Goal: Information Seeking & Learning: Learn about a topic

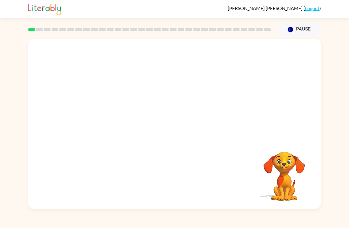
click at [107, 106] on video "Your browser must support playing .mp4 files to use Literably. Please try using…" at bounding box center [174, 89] width 293 height 100
click at [105, 112] on video "Your browser must support playing .mp4 files to use Literably. Please try using…" at bounding box center [174, 89] width 293 height 100
click at [105, 113] on video "Your browser must support playing .mp4 files to use Literably. Please try using…" at bounding box center [174, 89] width 293 height 100
click at [106, 112] on video "Your browser must support playing .mp4 files to use Literably. Please try using…" at bounding box center [174, 89] width 293 height 100
click at [108, 105] on video "Your browser must support playing .mp4 files to use Literably. Please try using…" at bounding box center [174, 89] width 293 height 100
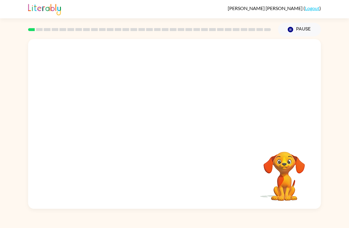
click at [110, 107] on video "Your browser must support playing .mp4 files to use Literably. Please try using…" at bounding box center [174, 89] width 293 height 100
click at [124, 111] on video "Your browser must support playing .mp4 files to use Literably. Please try using…" at bounding box center [174, 89] width 293 height 100
click at [173, 134] on button "button" at bounding box center [175, 127] width 38 height 22
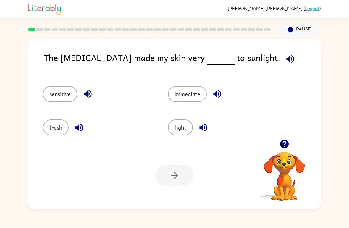
click at [184, 128] on button "light" at bounding box center [180, 128] width 25 height 16
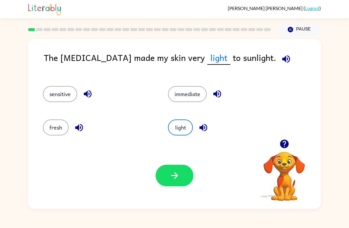
click at [67, 94] on button "sensitive" at bounding box center [60, 94] width 34 height 16
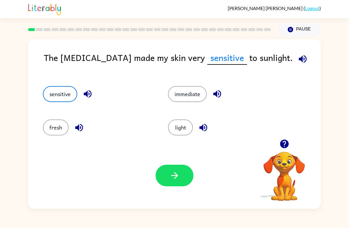
click at [177, 165] on button "button" at bounding box center [175, 176] width 38 height 22
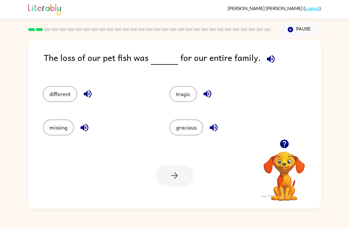
click at [187, 101] on button "tragic" at bounding box center [184, 94] width 28 height 16
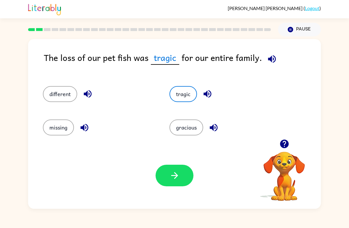
click at [178, 174] on icon "button" at bounding box center [175, 175] width 10 height 10
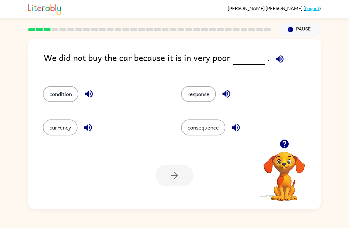
click at [70, 98] on button "condition" at bounding box center [61, 94] width 36 height 16
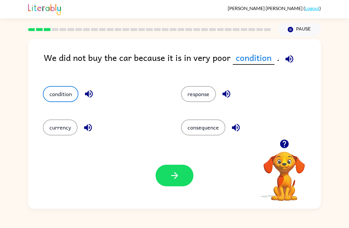
click at [182, 177] on button "button" at bounding box center [175, 176] width 38 height 22
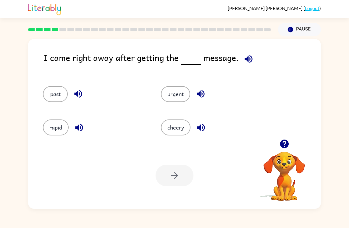
click at [176, 94] on button "urgent" at bounding box center [175, 94] width 29 height 16
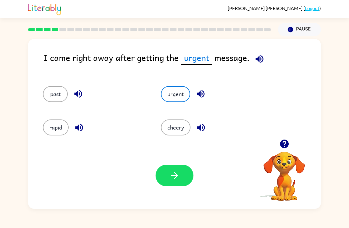
click at [181, 170] on button "button" at bounding box center [175, 176] width 38 height 22
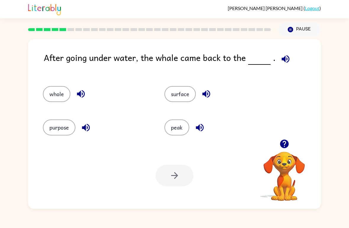
click at [184, 94] on button "surface" at bounding box center [180, 94] width 31 height 16
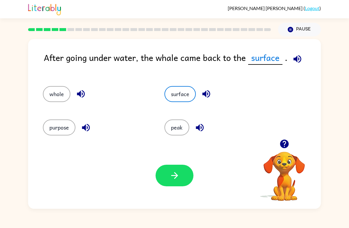
click at [178, 169] on button "button" at bounding box center [175, 176] width 38 height 22
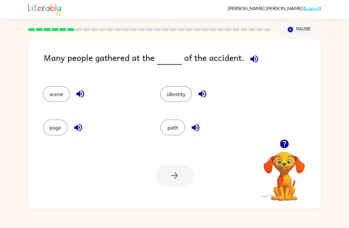
click at [170, 121] on button "path" at bounding box center [172, 128] width 25 height 16
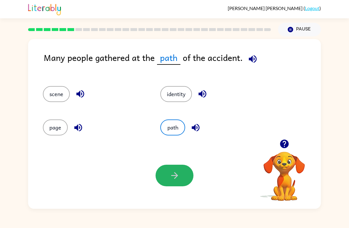
click at [174, 165] on button "button" at bounding box center [175, 176] width 38 height 22
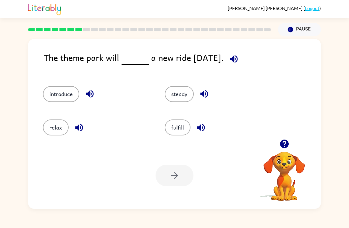
click at [71, 92] on button "introduce" at bounding box center [61, 94] width 36 height 16
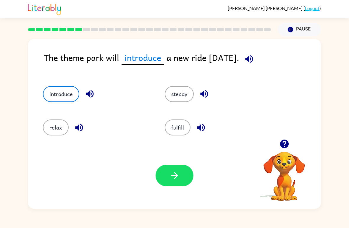
click at [183, 168] on button "button" at bounding box center [175, 176] width 38 height 22
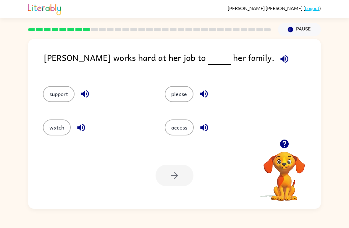
click at [63, 99] on button "support" at bounding box center [59, 94] width 32 height 16
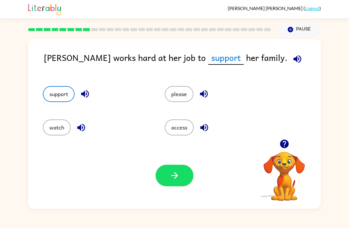
click at [180, 174] on button "button" at bounding box center [175, 176] width 38 height 22
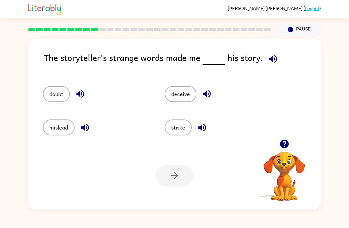
click at [70, 135] on button "mislead" at bounding box center [59, 128] width 32 height 16
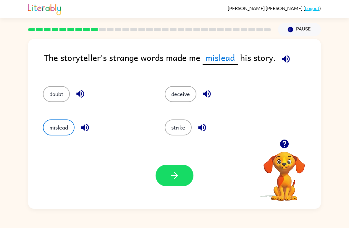
click at [173, 167] on button "button" at bounding box center [175, 176] width 38 height 22
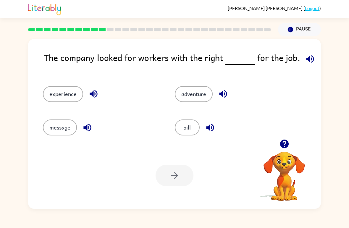
click at [193, 97] on button "adventure" at bounding box center [194, 94] width 38 height 16
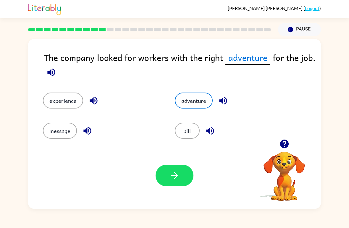
click at [170, 176] on icon "button" at bounding box center [175, 175] width 10 height 10
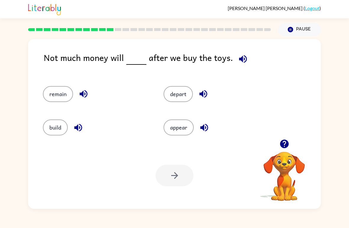
click at [60, 93] on button "remain" at bounding box center [58, 94] width 30 height 16
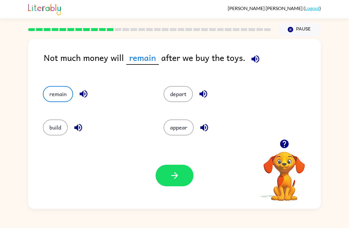
click at [175, 166] on button "button" at bounding box center [175, 176] width 38 height 22
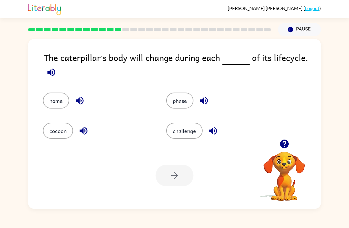
click at [177, 99] on button "phase" at bounding box center [179, 101] width 27 height 16
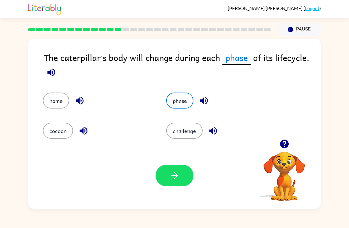
click at [180, 173] on icon "button" at bounding box center [175, 175] width 10 height 10
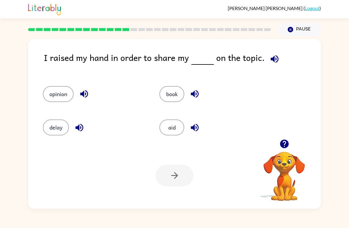
click at [63, 94] on button "opinion" at bounding box center [58, 94] width 31 height 16
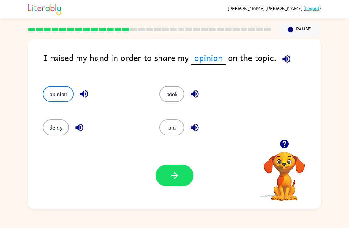
click at [180, 173] on button "button" at bounding box center [175, 176] width 38 height 22
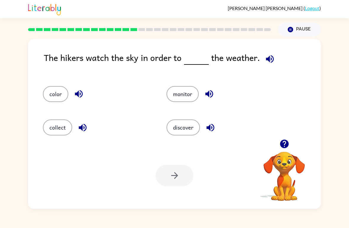
click at [188, 95] on button "monitor" at bounding box center [183, 94] width 32 height 16
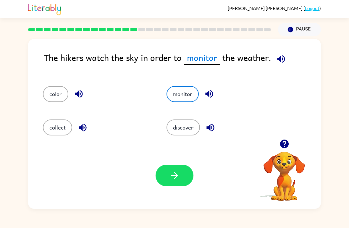
click at [176, 171] on icon "button" at bounding box center [175, 175] width 10 height 10
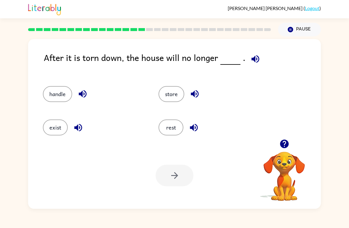
click at [59, 133] on button "exist" at bounding box center [55, 128] width 25 height 16
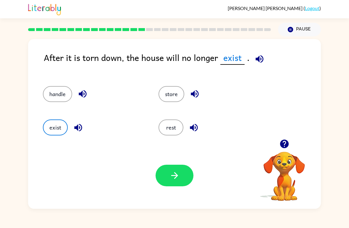
click at [180, 175] on icon "button" at bounding box center [175, 175] width 10 height 10
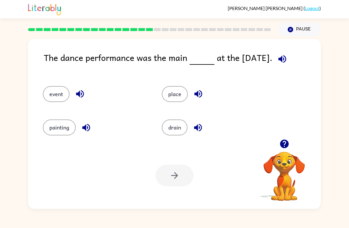
click at [57, 91] on button "event" at bounding box center [56, 94] width 27 height 16
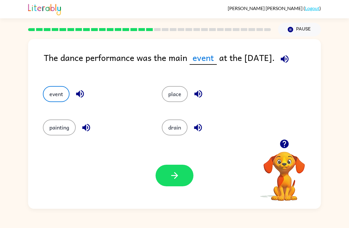
click at [175, 172] on icon "button" at bounding box center [175, 175] width 10 height 10
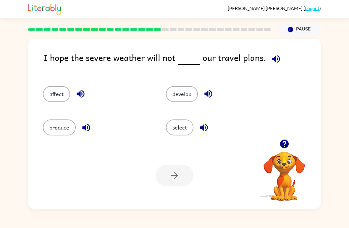
click at [65, 88] on button "affect" at bounding box center [56, 94] width 27 height 16
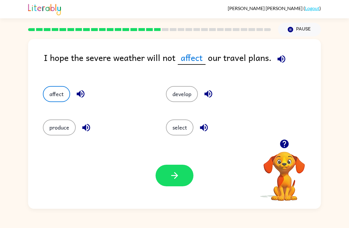
click at [180, 173] on button "button" at bounding box center [175, 176] width 38 height 22
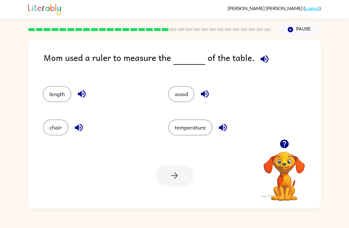
click at [58, 98] on button "length" at bounding box center [57, 94] width 28 height 16
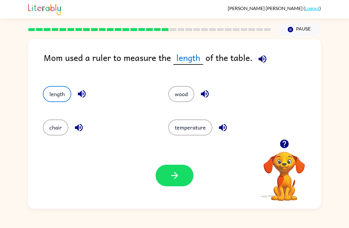
click at [174, 180] on icon "button" at bounding box center [175, 175] width 10 height 10
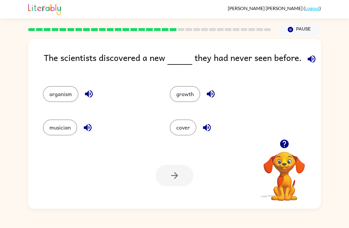
click at [60, 100] on button "organism" at bounding box center [61, 94] width 36 height 16
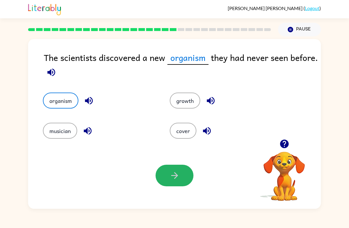
click at [175, 175] on icon "button" at bounding box center [175, 175] width 10 height 10
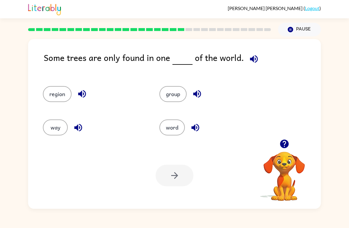
click at [55, 101] on button "region" at bounding box center [57, 94] width 29 height 16
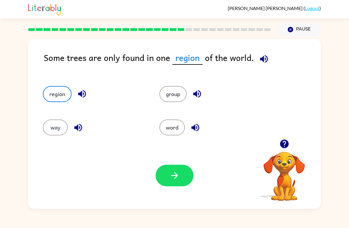
click at [171, 174] on icon "button" at bounding box center [175, 175] width 10 height 10
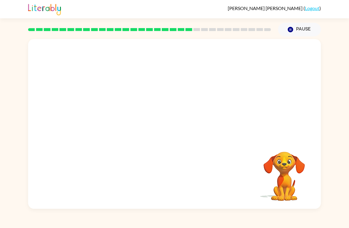
click at [120, 115] on video "Your browser must support playing .mp4 files to use Literably. Please try using…" at bounding box center [174, 89] width 293 height 100
click at [123, 124] on video "Your browser must support playing .mp4 files to use Literably. Please try using…" at bounding box center [174, 89] width 293 height 100
click at [182, 130] on button "button" at bounding box center [175, 127] width 38 height 22
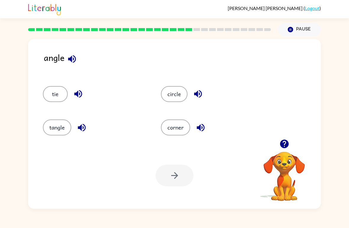
click at [173, 175] on div at bounding box center [175, 176] width 38 height 22
click at [184, 124] on button "corner" at bounding box center [175, 128] width 29 height 16
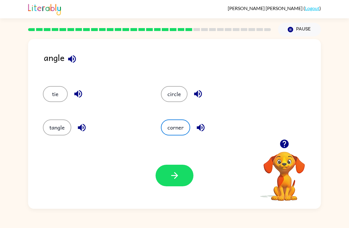
click at [170, 175] on icon "button" at bounding box center [175, 175] width 10 height 10
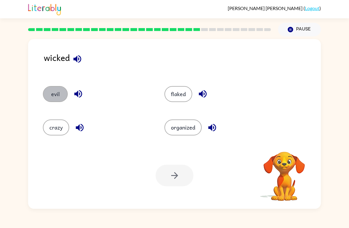
click at [57, 92] on button "evil" at bounding box center [55, 94] width 25 height 16
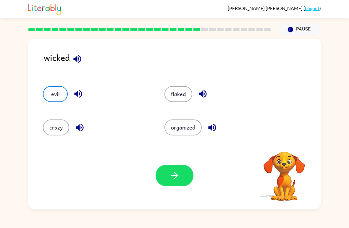
click at [170, 174] on icon "button" at bounding box center [175, 175] width 10 height 10
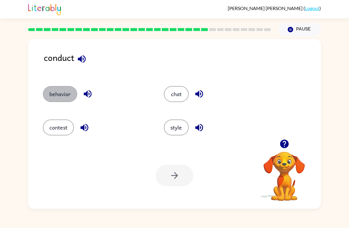
click at [59, 95] on button "behavior" at bounding box center [60, 94] width 34 height 16
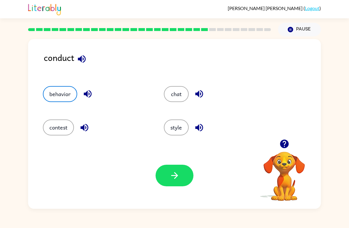
click at [175, 175] on icon "button" at bounding box center [175, 175] width 10 height 10
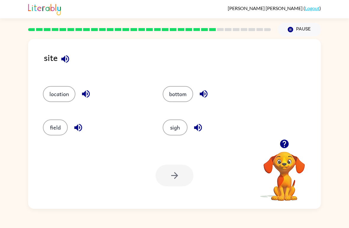
click at [74, 92] on button "location" at bounding box center [59, 94] width 33 height 16
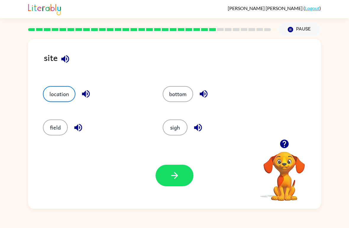
click at [173, 173] on icon "button" at bounding box center [175, 175] width 10 height 10
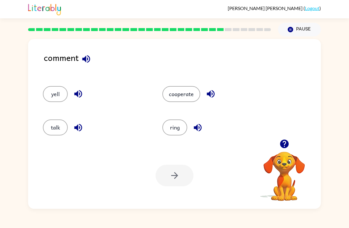
click at [62, 126] on button "talk" at bounding box center [55, 128] width 25 height 16
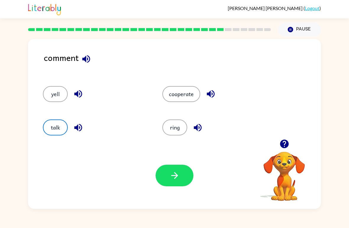
click at [177, 178] on icon "button" at bounding box center [175, 175] width 10 height 10
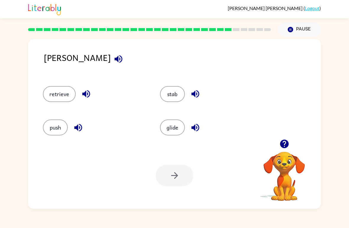
click at [67, 124] on button "push" at bounding box center [55, 128] width 25 height 16
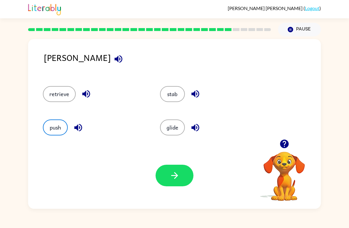
click at [68, 96] on button "retrieve" at bounding box center [59, 94] width 33 height 16
click at [169, 101] on button "stab" at bounding box center [172, 94] width 25 height 16
click at [169, 123] on button "glide" at bounding box center [172, 128] width 25 height 16
click at [171, 173] on icon "button" at bounding box center [175, 175] width 10 height 10
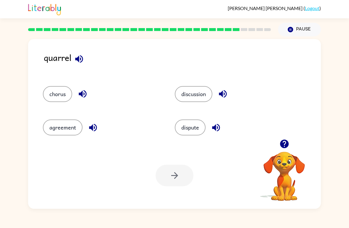
click at [176, 168] on div at bounding box center [175, 176] width 38 height 22
click at [186, 128] on button "dispute" at bounding box center [190, 128] width 31 height 16
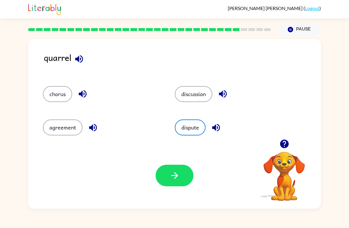
click at [175, 174] on icon "button" at bounding box center [175, 175] width 10 height 10
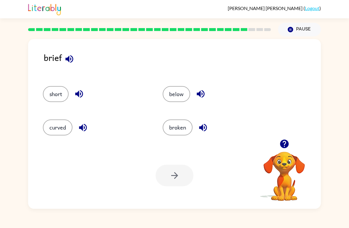
click at [175, 133] on button "broken" at bounding box center [178, 128] width 30 height 16
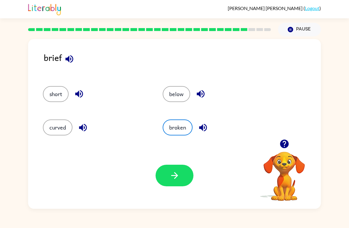
click at [176, 175] on icon "button" at bounding box center [175, 175] width 10 height 10
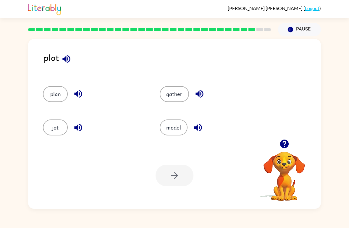
click at [60, 85] on div "plan" at bounding box center [90, 91] width 117 height 33
click at [61, 85] on div "plan" at bounding box center [90, 91] width 117 height 33
click at [57, 85] on div "plan" at bounding box center [90, 91] width 117 height 33
click at [58, 92] on button "plan" at bounding box center [55, 94] width 25 height 16
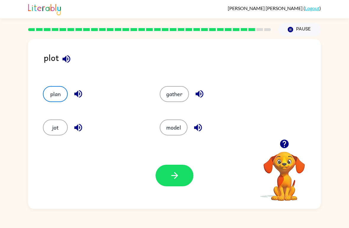
click at [179, 173] on icon "button" at bounding box center [175, 175] width 10 height 10
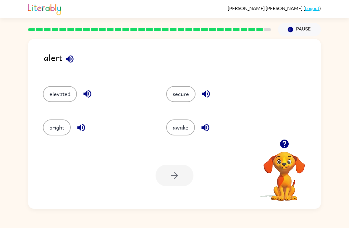
click at [183, 95] on button "secure" at bounding box center [180, 94] width 29 height 16
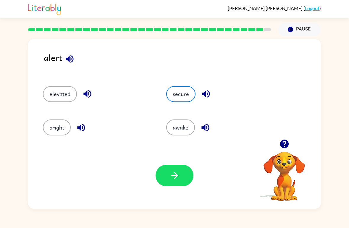
click at [171, 172] on icon "button" at bounding box center [175, 175] width 10 height 10
